Goal: Task Accomplishment & Management: Complete application form

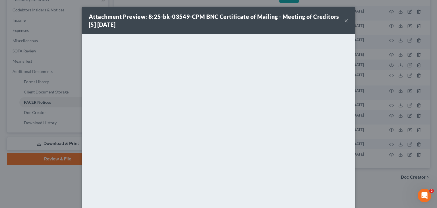
click at [344, 21] on button "×" at bounding box center [346, 20] width 4 height 7
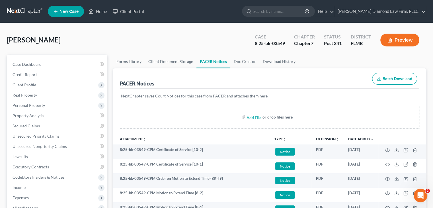
click at [71, 11] on span "New Case" at bounding box center [68, 11] width 19 height 4
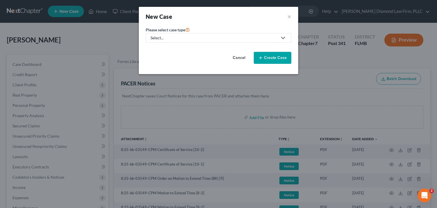
click at [179, 36] on div "Select..." at bounding box center [213, 38] width 127 height 6
click at [167, 51] on div "Bankruptcy" at bounding box center [163, 49] width 24 height 6
select select "15"
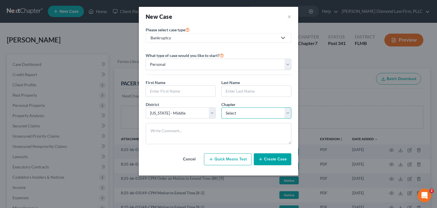
click at [239, 107] on select "Select 7 11 12 13" at bounding box center [256, 112] width 70 height 11
select select "0"
click at [221, 107] on select "Select 7 11 12 13" at bounding box center [256, 112] width 70 height 11
click at [174, 88] on input "text" at bounding box center [180, 91] width 69 height 11
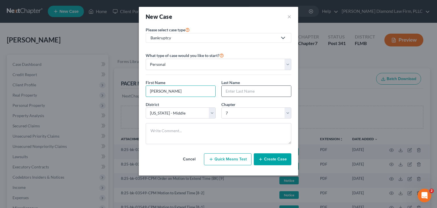
type input "[PERSON_NAME]"
click at [240, 92] on input "text" at bounding box center [256, 91] width 69 height 11
type input "[PERSON_NAME]"
click at [286, 160] on button "Create Case" at bounding box center [273, 159] width 38 height 12
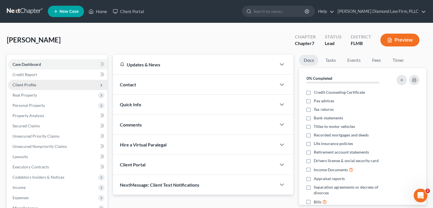
click at [34, 86] on span "Client Profile" at bounding box center [25, 84] width 24 height 5
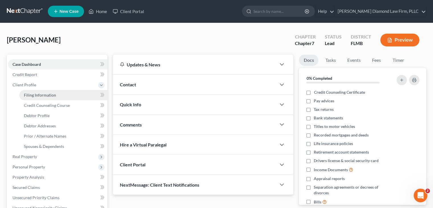
click at [34, 91] on link "Filing Information" at bounding box center [63, 95] width 88 height 10
select select "1"
select select "0"
select select "15"
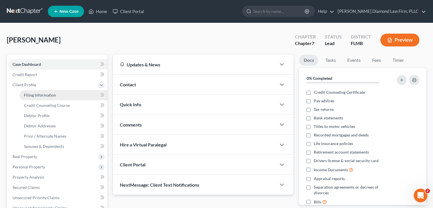
select select "9"
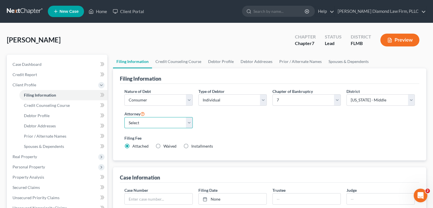
click at [156, 124] on select "Select [PERSON_NAME] - FLMB [PERSON_NAME] - FLSB [PERSON_NAME] - FLNB" at bounding box center [158, 122] width 68 height 11
select select "0"
click at [124, 117] on select "Select [PERSON_NAME] - FLMB [PERSON_NAME] - FLSB [PERSON_NAME] - FLNB" at bounding box center [158, 122] width 68 height 11
click at [216, 63] on link "Debtor Profile" at bounding box center [221, 62] width 32 height 14
select select "0"
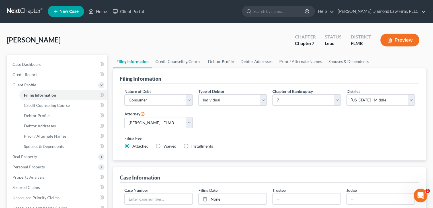
select select "0"
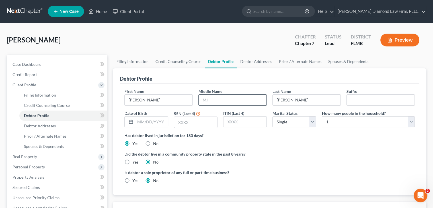
click at [211, 96] on input "text" at bounding box center [233, 99] width 68 height 11
click at [357, 101] on input "text" at bounding box center [380, 99] width 68 height 11
type input "Jr"
click at [155, 120] on input "text" at bounding box center [151, 121] width 32 height 11
type input "[DATE]"
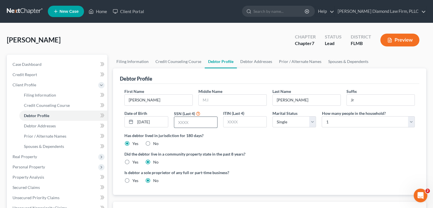
click at [182, 120] on input "text" at bounding box center [195, 122] width 43 height 11
type input "7717"
click at [256, 60] on link "Debtor Addresses" at bounding box center [256, 62] width 39 height 14
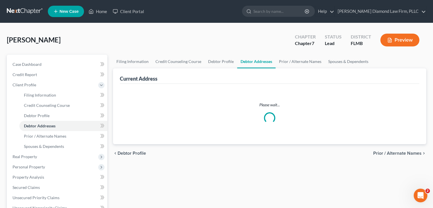
select select "0"
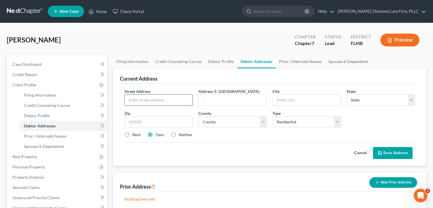
click at [139, 102] on input "text" at bounding box center [159, 99] width 68 height 11
type input "[STREET_ADDRESS]"
click at [297, 103] on input "text" at bounding box center [306, 99] width 68 height 11
type input "Clearwater"
click at [384, 100] on select "State [US_STATE] AK AR AZ CA CO CT DE DC [GEOGRAPHIC_DATA] [GEOGRAPHIC_DATA] GU…" at bounding box center [380, 99] width 68 height 11
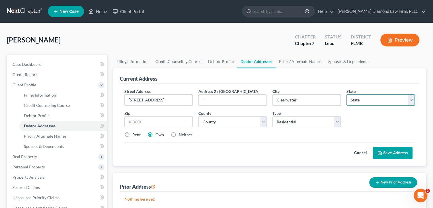
select select "9"
click at [346, 94] on select "State [US_STATE] AK AR AZ CA CO CT DE DC [GEOGRAPHIC_DATA] [GEOGRAPHIC_DATA] GU…" at bounding box center [380, 99] width 68 height 11
click at [173, 122] on input "text" at bounding box center [158, 121] width 68 height 11
type input "33755"
click at [209, 121] on select "County [GEOGRAPHIC_DATA] [GEOGRAPHIC_DATA] [GEOGRAPHIC_DATA] [GEOGRAPHIC_DATA] …" at bounding box center [232, 121] width 68 height 11
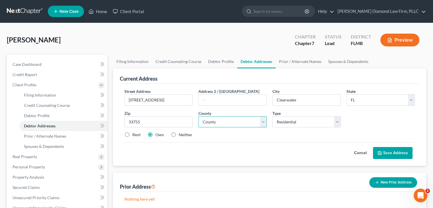
select select "51"
click at [198, 116] on select "County [GEOGRAPHIC_DATA] [GEOGRAPHIC_DATA] [GEOGRAPHIC_DATA] [GEOGRAPHIC_DATA] …" at bounding box center [232, 121] width 68 height 11
click at [395, 151] on button "Save Address" at bounding box center [393, 153] width 40 height 12
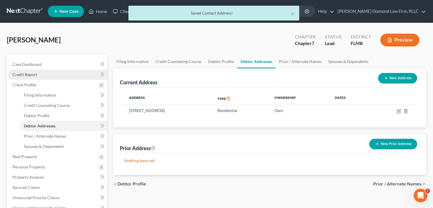
click at [49, 76] on link "Credit Report" at bounding box center [57, 74] width 99 height 10
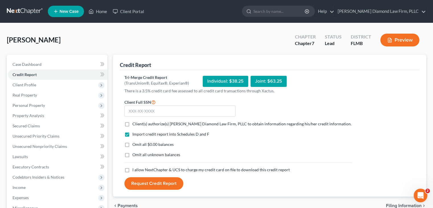
click at [132, 123] on label "Client(s) authorize(s) [PERSON_NAME] Diamond Law Firm, PLLC to obtain informati…" at bounding box center [241, 124] width 219 height 6
click at [135, 123] on input "Client(s) authorize(s) [PERSON_NAME] Diamond Law Firm, PLLC to obtain informati…" at bounding box center [137, 123] width 4 height 4
checkbox input "true"
click at [132, 169] on label "I allow NextChapter & UCS to charge my credit card on file to download this cre…" at bounding box center [210, 170] width 157 height 6
click at [135, 169] on input "I allow NextChapter & UCS to charge my credit card on file to download this cre…" at bounding box center [137, 169] width 4 height 4
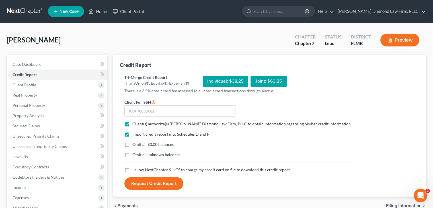
checkbox input "true"
click at [164, 180] on button "Request Credit Report" at bounding box center [153, 183] width 59 height 13
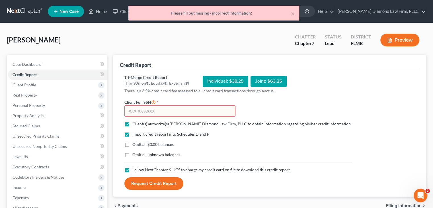
click at [148, 108] on input "text" at bounding box center [179, 110] width 111 height 11
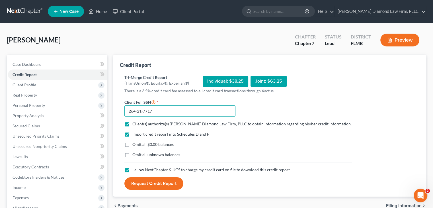
type input "264-21-7717"
click at [168, 184] on button "Request Credit Report" at bounding box center [153, 183] width 59 height 13
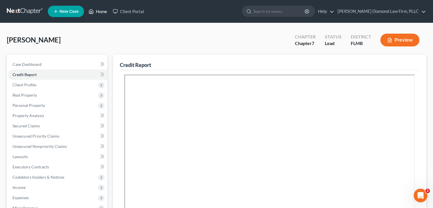
click at [103, 14] on link "Home" at bounding box center [98, 11] width 24 height 10
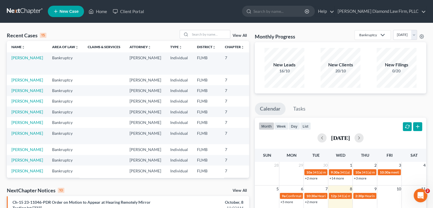
click at [66, 12] on span "New Case" at bounding box center [68, 11] width 19 height 4
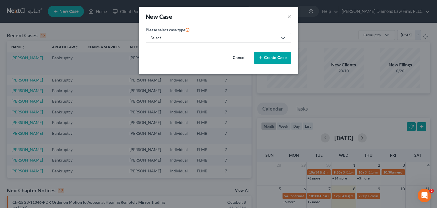
click at [187, 37] on div "Select..." at bounding box center [213, 38] width 127 height 6
click at [170, 48] on div "Bankruptcy" at bounding box center [163, 49] width 24 height 6
select select "15"
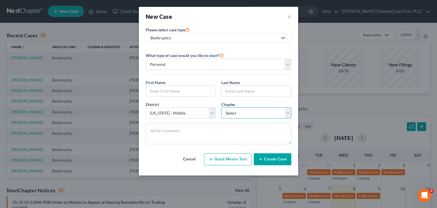
click at [234, 113] on select "Select 7 11 12 13" at bounding box center [256, 112] width 70 height 11
select select "3"
click at [221, 107] on select "Select 7 11 12 13" at bounding box center [256, 112] width 70 height 11
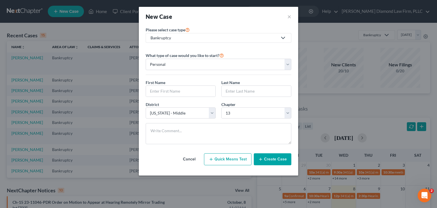
click at [189, 157] on button "Cancel" at bounding box center [189, 158] width 25 height 11
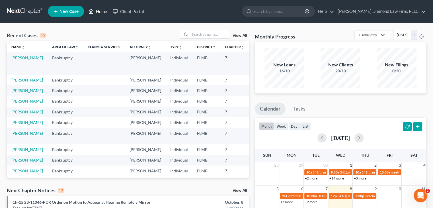
click at [98, 11] on link "Home" at bounding box center [98, 11] width 24 height 10
click at [98, 10] on link "Home" at bounding box center [98, 11] width 24 height 10
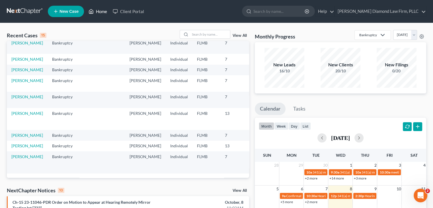
scroll to position [146, 0]
click at [72, 8] on link "New Case" at bounding box center [66, 11] width 36 height 11
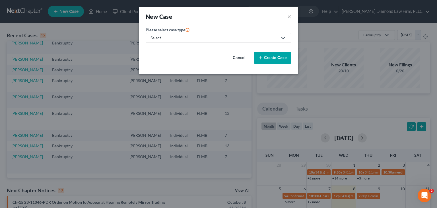
click at [192, 37] on div "Select..." at bounding box center [213, 38] width 127 height 6
click at [162, 48] on div "Bankruptcy" at bounding box center [163, 49] width 24 height 6
select select "15"
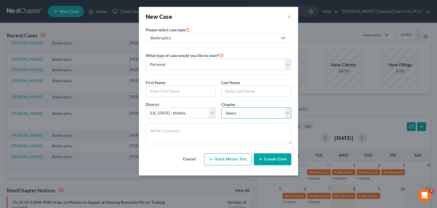
click at [255, 113] on select "Select 7 11 12 13" at bounding box center [256, 112] width 70 height 11
select select "0"
click at [221, 107] on select "Select 7 11 12 13" at bounding box center [256, 112] width 70 height 11
click at [163, 91] on input "text" at bounding box center [180, 91] width 69 height 11
type input "r"
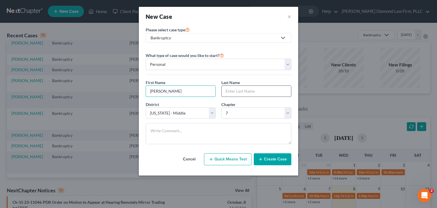
type input "[PERSON_NAME]"
click at [247, 90] on input "text" at bounding box center [256, 91] width 69 height 11
type input "[PERSON_NAME]"
click at [280, 157] on button "Create Case" at bounding box center [273, 159] width 38 height 12
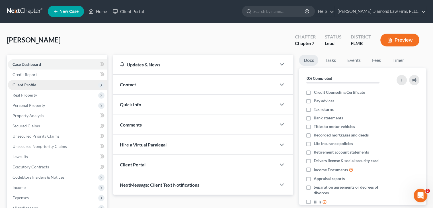
click at [41, 86] on span "Client Profile" at bounding box center [57, 85] width 99 height 10
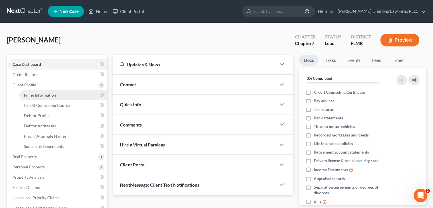
click at [40, 92] on link "Filing Information" at bounding box center [63, 95] width 88 height 10
select select "1"
select select "0"
select select "15"
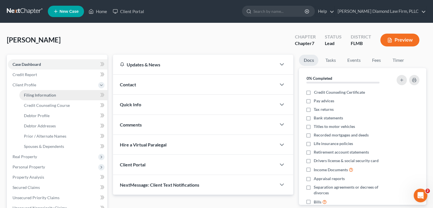
select select "9"
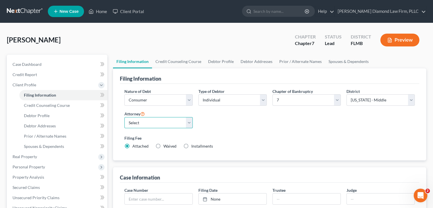
click at [165, 122] on select "Select [PERSON_NAME] - FLMB [PERSON_NAME] - FLSB [PERSON_NAME] - FLNB" at bounding box center [158, 122] width 68 height 11
select select "0"
click at [124, 117] on select "Select [PERSON_NAME] - FLMB [PERSON_NAME] - FLSB [PERSON_NAME] - FLNB" at bounding box center [158, 122] width 68 height 11
click at [218, 62] on link "Debtor Profile" at bounding box center [221, 62] width 32 height 14
select select "0"
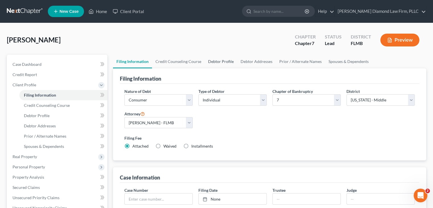
select select "0"
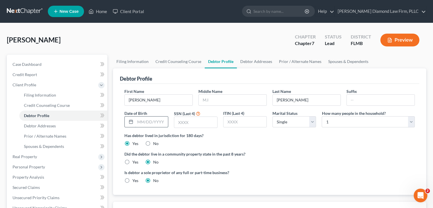
click at [149, 121] on input "text" at bounding box center [151, 121] width 32 height 11
type input "[DATE]"
click at [195, 119] on input "text" at bounding box center [195, 122] width 43 height 11
type input "6739"
click at [268, 62] on link "Debtor Addresses" at bounding box center [256, 62] width 39 height 14
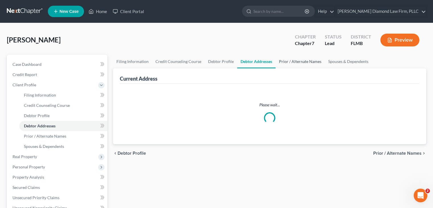
select select "0"
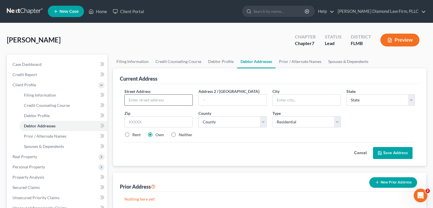
click at [165, 98] on input "text" at bounding box center [159, 99] width 68 height 11
paste input "[STREET_ADDRESS]"
type input "[STREET_ADDRESS]"
click at [312, 99] on input "text" at bounding box center [306, 99] width 68 height 11
paste input "[GEOGRAPHIC_DATA]"
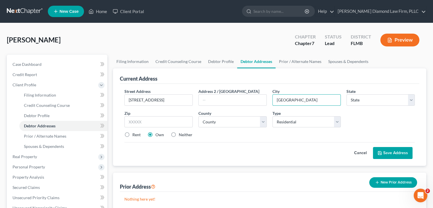
type input "[GEOGRAPHIC_DATA]"
click at [228, 120] on select "County" at bounding box center [232, 121] width 68 height 11
click at [198, 116] on select "County" at bounding box center [232, 121] width 68 height 11
click at [157, 123] on input "text" at bounding box center [158, 121] width 68 height 11
drag, startPoint x: 238, startPoint y: 119, endPoint x: 244, endPoint y: 120, distance: 6.0
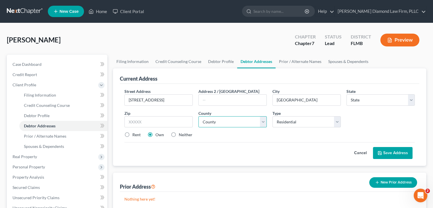
click at [238, 119] on select "County" at bounding box center [232, 121] width 68 height 11
click at [364, 102] on select "State [US_STATE] AK AR AZ CA CO CT DE DC [GEOGRAPHIC_DATA] [GEOGRAPHIC_DATA] GU…" at bounding box center [380, 99] width 68 height 11
select select "9"
click at [346, 94] on select "State [US_STATE] AK AR AZ CA CO CT DE DC [GEOGRAPHIC_DATA] [GEOGRAPHIC_DATA] GU…" at bounding box center [380, 99] width 68 height 11
click at [158, 122] on input "text" at bounding box center [158, 121] width 68 height 11
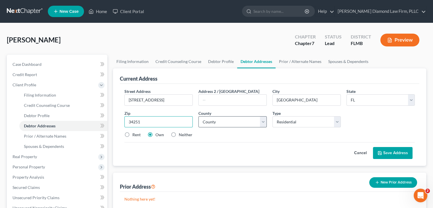
type input "34251"
click at [215, 124] on select "County [GEOGRAPHIC_DATA] [GEOGRAPHIC_DATA] [GEOGRAPHIC_DATA] [GEOGRAPHIC_DATA] …" at bounding box center [232, 121] width 68 height 11
select select "39"
click at [198, 116] on select "County [GEOGRAPHIC_DATA] [GEOGRAPHIC_DATA] [GEOGRAPHIC_DATA] [GEOGRAPHIC_DATA] …" at bounding box center [232, 121] width 68 height 11
click at [395, 153] on button "Save Address" at bounding box center [393, 153] width 40 height 12
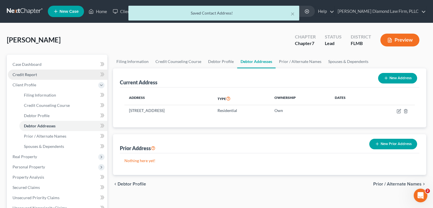
click at [38, 76] on link "Credit Report" at bounding box center [57, 74] width 99 height 10
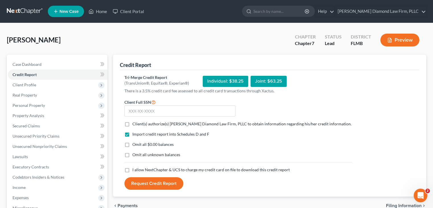
click at [132, 123] on label "Client(s) authorize(s) [PERSON_NAME] Diamond Law Firm, PLLC to obtain informati…" at bounding box center [241, 124] width 219 height 6
click at [135, 123] on input "Client(s) authorize(s) [PERSON_NAME] Diamond Law Firm, PLLC to obtain informati…" at bounding box center [137, 123] width 4 height 4
checkbox input "true"
click at [132, 170] on label "I allow NextChapter & UCS to charge my credit card on file to download this cre…" at bounding box center [210, 170] width 157 height 6
click at [135, 170] on input "I allow NextChapter & UCS to charge my credit card on file to download this cre…" at bounding box center [137, 169] width 4 height 4
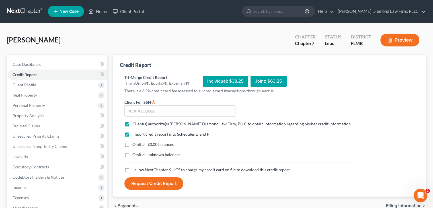
checkbox input "true"
click at [163, 111] on input "text" at bounding box center [179, 110] width 111 height 11
type input "267-04-6739"
click at [168, 184] on button "Request Credit Report" at bounding box center [153, 183] width 59 height 13
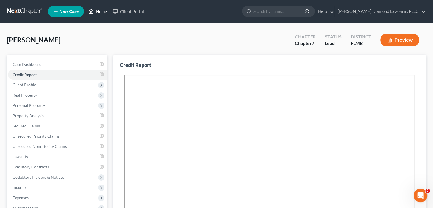
drag, startPoint x: 106, startPoint y: 11, endPoint x: 109, endPoint y: 11, distance: 3.4
click at [106, 11] on link "Home" at bounding box center [98, 11] width 24 height 10
